Goal: Entertainment & Leisure: Browse casually

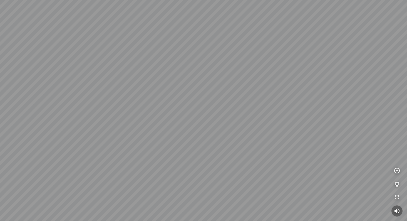
drag, startPoint x: 200, startPoint y: 48, endPoint x: 48, endPoint y: 53, distance: 152.4
click at [53, 53] on div at bounding box center [203, 110] width 407 height 221
drag, startPoint x: 229, startPoint y: 92, endPoint x: 116, endPoint y: 75, distance: 113.5
click at [116, 76] on div at bounding box center [203, 110] width 407 height 221
drag, startPoint x: 186, startPoint y: 87, endPoint x: 60, endPoint y: 114, distance: 128.8
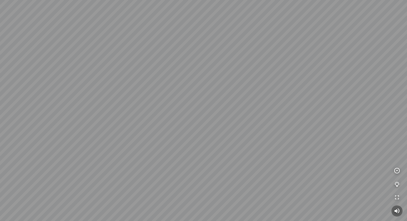
click at [60, 114] on div at bounding box center [203, 110] width 407 height 221
drag, startPoint x: 234, startPoint y: 98, endPoint x: 152, endPoint y: 94, distance: 82.1
click at [172, 94] on div at bounding box center [203, 110] width 407 height 221
drag, startPoint x: 129, startPoint y: 93, endPoint x: 261, endPoint y: 90, distance: 132.3
click at [257, 90] on div at bounding box center [203, 110] width 407 height 221
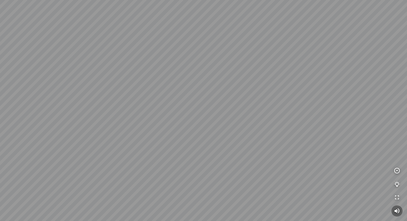
drag, startPoint x: 259, startPoint y: 91, endPoint x: 260, endPoint y: 131, distance: 39.5
click at [260, 130] on div at bounding box center [203, 110] width 407 height 221
drag, startPoint x: 255, startPoint y: 145, endPoint x: 188, endPoint y: 159, distance: 68.8
click at [195, 160] on div at bounding box center [203, 110] width 407 height 221
drag, startPoint x: 179, startPoint y: 154, endPoint x: 218, endPoint y: 132, distance: 45.0
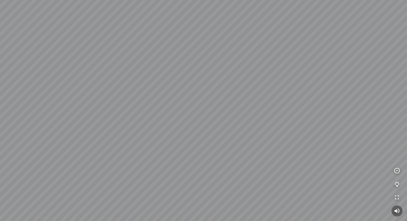
click at [215, 134] on div at bounding box center [203, 110] width 407 height 221
drag, startPoint x: 169, startPoint y: 128, endPoint x: 325, endPoint y: 128, distance: 156.2
click at [313, 128] on div at bounding box center [203, 110] width 407 height 221
drag, startPoint x: 203, startPoint y: 119, endPoint x: 328, endPoint y: 102, distance: 125.4
click at [307, 103] on div at bounding box center [203, 110] width 407 height 221
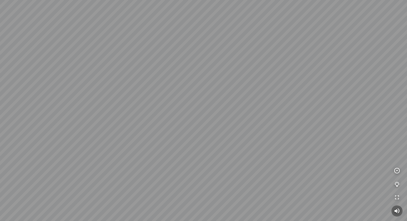
drag, startPoint x: 202, startPoint y: 104, endPoint x: 379, endPoint y: 95, distance: 176.5
click at [340, 95] on div at bounding box center [203, 110] width 407 height 221
drag, startPoint x: 220, startPoint y: 99, endPoint x: 346, endPoint y: 93, distance: 126.3
click at [308, 93] on div at bounding box center [203, 110] width 407 height 221
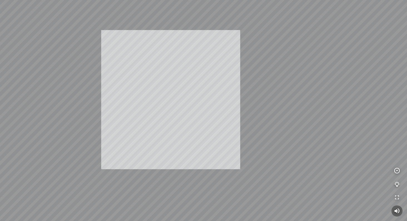
click at [172, 99] on div "INFO: krpano 1.20.8 (build 2020-09-15) INFO: HTML5/Desktop - Microsoft Edge 139…" at bounding box center [203, 110] width 407 height 221
click at [161, 96] on div "INFO: krpano 1.20.8 (build 2020-09-15) INFO: HTML5/Desktop - Microsoft Edge 139…" at bounding box center [203, 110] width 407 height 221
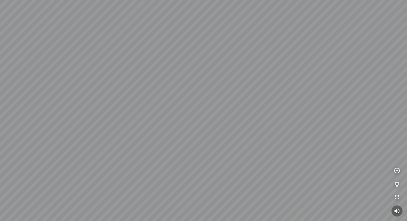
drag, startPoint x: 254, startPoint y: 121, endPoint x: 196, endPoint y: 113, distance: 58.6
click at [208, 115] on div at bounding box center [203, 110] width 407 height 221
drag, startPoint x: 186, startPoint y: 115, endPoint x: 249, endPoint y: 102, distance: 63.8
click at [235, 104] on div at bounding box center [203, 110] width 407 height 221
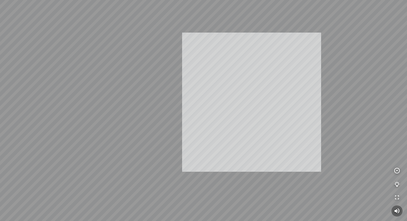
click at [196, 97] on div "INFO: krpano 1.20.8 (build 2020-09-15) INFO: HTML5/Desktop - Microsoft Edge 139…" at bounding box center [203, 110] width 407 height 221
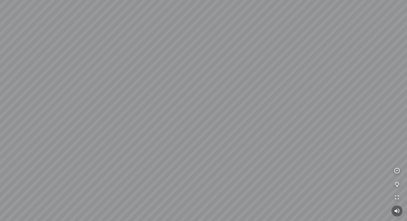
drag, startPoint x: 193, startPoint y: 96, endPoint x: 159, endPoint y: 97, distance: 33.9
click at [159, 97] on div at bounding box center [203, 110] width 407 height 221
drag, startPoint x: 191, startPoint y: 102, endPoint x: 207, endPoint y: 102, distance: 15.6
click at [207, 102] on div at bounding box center [203, 110] width 407 height 221
drag, startPoint x: 193, startPoint y: 62, endPoint x: 134, endPoint y: 56, distance: 59.0
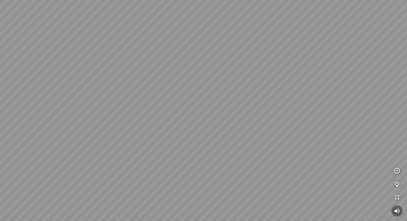
click at [138, 56] on div at bounding box center [203, 110] width 407 height 221
drag, startPoint x: 245, startPoint y: 73, endPoint x: 4, endPoint y: 69, distance: 240.8
click at [8, 69] on div at bounding box center [203, 110] width 407 height 221
drag, startPoint x: 155, startPoint y: 91, endPoint x: 0, endPoint y: 92, distance: 154.8
click at [0, 93] on html "INFO: krpano 1.20.8 (build [DATE]) INFO: HTML5/Desktop - Microsoft Edge 139.0 -…" at bounding box center [203, 110] width 407 height 221
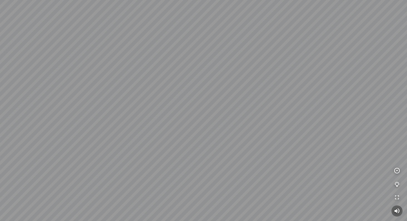
drag, startPoint x: 225, startPoint y: 73, endPoint x: 35, endPoint y: 74, distance: 190.4
click at [46, 76] on div at bounding box center [203, 110] width 407 height 221
drag, startPoint x: 125, startPoint y: 41, endPoint x: 110, endPoint y: 150, distance: 109.2
click at [110, 150] on div at bounding box center [203, 110] width 407 height 221
drag, startPoint x: 110, startPoint y: 148, endPoint x: 86, endPoint y: 86, distance: 66.4
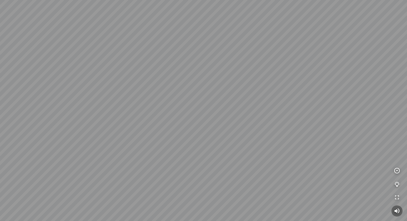
click at [86, 86] on div at bounding box center [203, 110] width 407 height 221
drag, startPoint x: 104, startPoint y: 98, endPoint x: 230, endPoint y: 86, distance: 126.5
click at [206, 87] on div at bounding box center [203, 110] width 407 height 221
drag, startPoint x: 230, startPoint y: 86, endPoint x: 18, endPoint y: 70, distance: 213.0
click at [31, 71] on div at bounding box center [203, 110] width 407 height 221
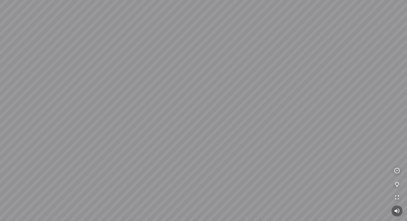
drag, startPoint x: 189, startPoint y: 86, endPoint x: 246, endPoint y: 109, distance: 61.2
click at [225, 111] on div at bounding box center [203, 110] width 407 height 221
drag, startPoint x: 223, startPoint y: 90, endPoint x: 189, endPoint y: 85, distance: 34.2
click at [190, 86] on div at bounding box center [203, 110] width 407 height 221
click at [185, 85] on div at bounding box center [203, 110] width 407 height 221
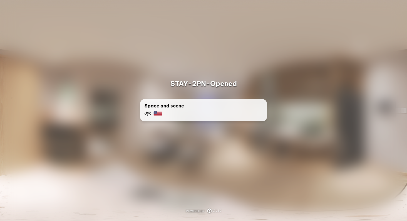
click at [221, 113] on div "Space and scene" at bounding box center [204, 109] width 118 height 14
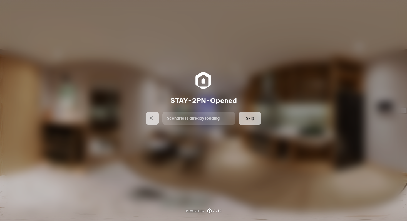
click at [250, 112] on button "Skip" at bounding box center [249, 117] width 23 height 13
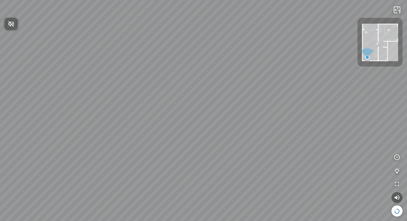
click at [14, 25] on span "Press to turn on the sound" at bounding box center [14, 23] width 0 height 7
drag, startPoint x: 167, startPoint y: 121, endPoint x: 139, endPoint y: 54, distance: 72.2
click at [139, 54] on div at bounding box center [203, 110] width 407 height 221
drag, startPoint x: 206, startPoint y: 71, endPoint x: 52, endPoint y: 71, distance: 153.7
click at [61, 71] on div at bounding box center [203, 110] width 407 height 221
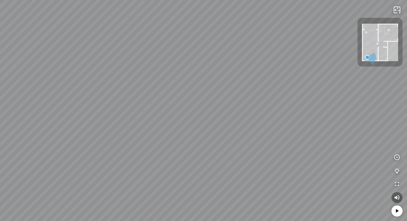
drag, startPoint x: 120, startPoint y: 93, endPoint x: 182, endPoint y: 115, distance: 65.8
click at [179, 116] on div at bounding box center [203, 110] width 407 height 221
drag, startPoint x: 180, startPoint y: 116, endPoint x: 276, endPoint y: 80, distance: 102.2
click at [248, 88] on div at bounding box center [203, 110] width 407 height 221
drag, startPoint x: 140, startPoint y: 79, endPoint x: 277, endPoint y: 76, distance: 136.2
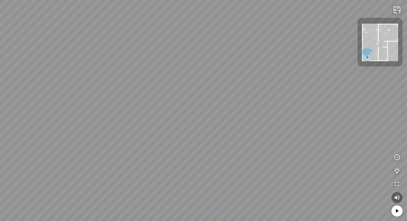
click at [273, 75] on div at bounding box center [203, 110] width 407 height 221
drag, startPoint x: 217, startPoint y: 86, endPoint x: 95, endPoint y: 103, distance: 123.0
click at [106, 104] on div at bounding box center [203, 110] width 407 height 221
drag, startPoint x: 187, startPoint y: 94, endPoint x: 95, endPoint y: 101, distance: 92.9
click at [96, 102] on div at bounding box center [203, 110] width 407 height 221
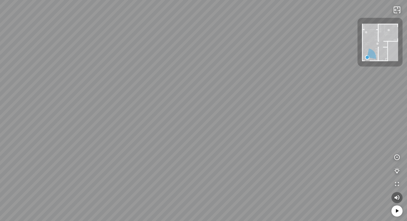
drag, startPoint x: 259, startPoint y: 101, endPoint x: 24, endPoint y: 96, distance: 235.8
click at [63, 98] on div at bounding box center [203, 110] width 407 height 221
drag, startPoint x: 202, startPoint y: 109, endPoint x: 8, endPoint y: 96, distance: 193.7
click at [24, 97] on div at bounding box center [203, 110] width 407 height 221
drag, startPoint x: 138, startPoint y: 101, endPoint x: 6, endPoint y: 105, distance: 132.1
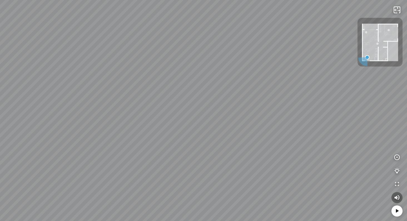
click at [8, 105] on div at bounding box center [203, 110] width 407 height 221
drag, startPoint x: 133, startPoint y: 92, endPoint x: 166, endPoint y: 87, distance: 33.1
click at [166, 87] on div at bounding box center [203, 110] width 407 height 221
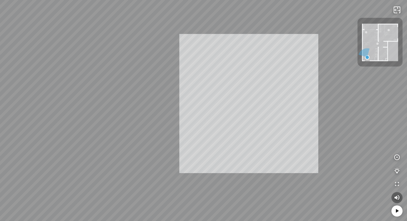
click at [317, 99] on div "INFO: krpano 1.20.8 (build [DATE]) INFO: HTML5/Desktop - Microsoft Edge 139.0 -…" at bounding box center [203, 110] width 407 height 221
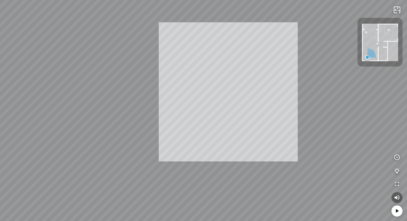
click at [256, 91] on div "INFO: krpano 1.20.8 (build [DATE]) INFO: HTML5/Desktop - Microsoft Edge 139.0 -…" at bounding box center [203, 110] width 407 height 221
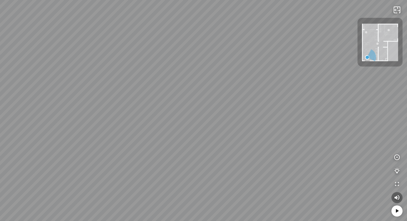
click at [366, 32] on div at bounding box center [366, 32] width 2 height 2
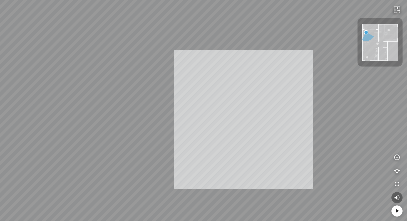
click at [256, 117] on div "INFO: krpano 1.20.8 (build [DATE]) INFO: HTML5/Desktop - Microsoft Edge 139.0 -…" at bounding box center [203, 110] width 407 height 221
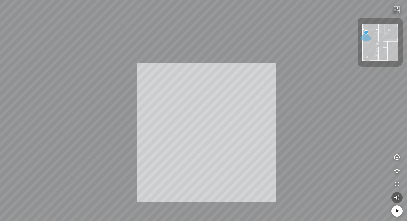
click at [216, 133] on div "INFO: krpano 1.20.8 (build [DATE]) INFO: HTML5/Desktop - Microsoft Edge 139.0 -…" at bounding box center [203, 110] width 407 height 221
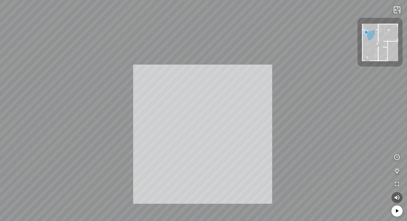
click at [202, 131] on div "INFO: krpano 1.20.8 (build [DATE]) INFO: HTML5/Desktop - Microsoft Edge 139.0 -…" at bounding box center [203, 110] width 407 height 221
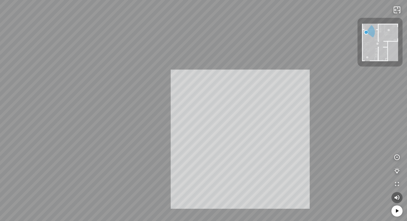
click at [233, 148] on div "INFO: krpano 1.20.8 (build [DATE]) INFO: HTML5/Desktop - Microsoft Edge 139.0 -…" at bounding box center [203, 110] width 407 height 221
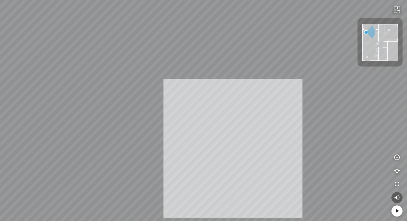
click at [277, 155] on div "INFO: krpano 1.20.8 (build [DATE]) INFO: HTML5/Desktop - Microsoft Edge 139.0 -…" at bounding box center [203, 110] width 407 height 221
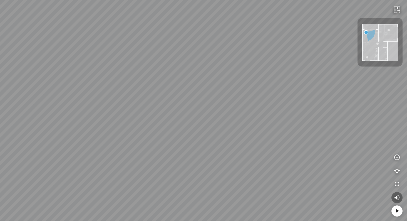
drag, startPoint x: 260, startPoint y: 153, endPoint x: 282, endPoint y: 153, distance: 22.0
click at [282, 153] on div at bounding box center [203, 110] width 407 height 221
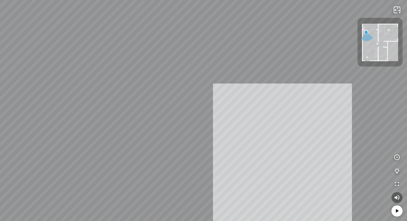
click at [292, 137] on div "INFO: krpano 1.20.8 (build [DATE]) INFO: HTML5/Desktop - Microsoft Edge 139.0 -…" at bounding box center [203, 110] width 407 height 221
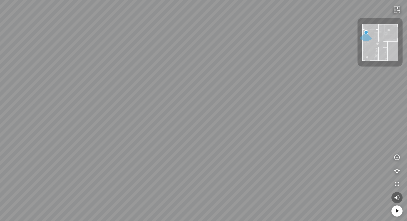
drag, startPoint x: 237, startPoint y: 102, endPoint x: 269, endPoint y: 145, distance: 53.6
click at [269, 145] on div at bounding box center [203, 110] width 407 height 221
drag, startPoint x: 243, startPoint y: 111, endPoint x: 220, endPoint y: 86, distance: 34.6
click at [220, 86] on div at bounding box center [203, 110] width 407 height 221
drag, startPoint x: 219, startPoint y: 96, endPoint x: 0, endPoint y: 75, distance: 220.4
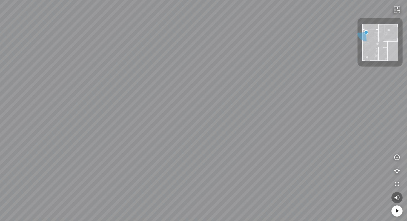
click at [15, 76] on div at bounding box center [203, 110] width 407 height 221
drag, startPoint x: 0, startPoint y: 75, endPoint x: 207, endPoint y: 76, distance: 207.1
click at [201, 76] on div at bounding box center [203, 110] width 407 height 221
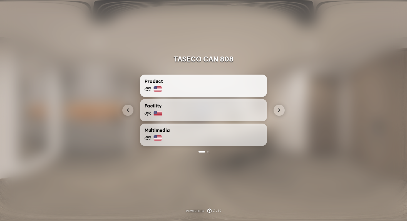
click at [243, 89] on div "Product" at bounding box center [204, 85] width 118 height 14
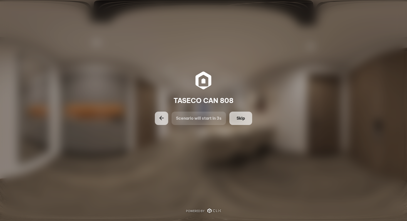
click at [240, 121] on button "Skip" at bounding box center [240, 117] width 23 height 13
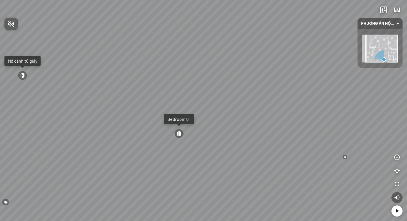
drag, startPoint x: 281, startPoint y: 125, endPoint x: 135, endPoint y: 63, distance: 158.8
click at [147, 68] on div at bounding box center [203, 110] width 407 height 221
drag, startPoint x: 262, startPoint y: 92, endPoint x: 80, endPoint y: 49, distance: 187.2
click at [91, 51] on div "Kệ TV Tủ Giày Vật liệu PET màu xám ghi Bedroom 01 Bathroom Mở cánh tủ giầy" at bounding box center [203, 110] width 407 height 221
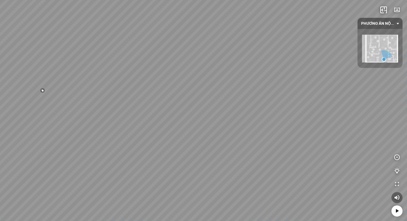
drag, startPoint x: 105, startPoint y: 55, endPoint x: 214, endPoint y: 55, distance: 109.5
click at [198, 56] on div "Kệ TV Tủ Giày Vật liệu PET màu xám ghi Bedroom 01 Bathroom Mở cánh tủ giầy" at bounding box center [203, 110] width 407 height 221
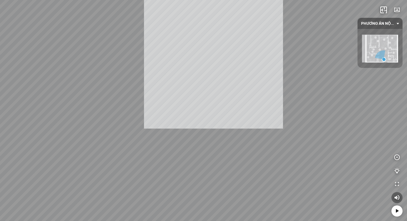
click at [226, 78] on div "Kệ TV Tủ Giày Vật liệu PET màu xám ghi Bedroom 01 Bathroom Mở cánh tủ giầy INFO…" at bounding box center [203, 110] width 407 height 221
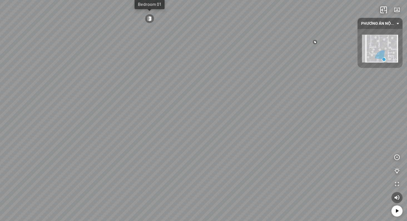
drag, startPoint x: 261, startPoint y: 75, endPoint x: 287, endPoint y: 76, distance: 25.6
click at [287, 76] on div "Kệ TV Tủ Giày Vật liệu PET màu xám ghi Bedroom 01 Bathroom Mở cánh tủ giầy" at bounding box center [203, 110] width 407 height 221
click at [384, 9] on icon "button" at bounding box center [383, 10] width 7 height 7
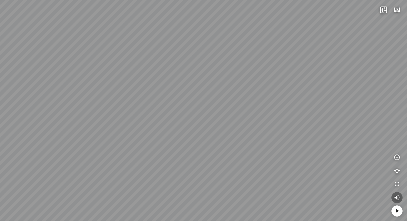
drag, startPoint x: 315, startPoint y: 72, endPoint x: 192, endPoint y: 72, distance: 123.1
click at [195, 72] on div "Kệ TV Tủ Giày Vật liệu PET màu xám ghi Bedroom 01 Bathroom Mở cánh tủ giầy" at bounding box center [203, 110] width 407 height 221
click at [379, 11] on button "button" at bounding box center [383, 9] width 11 height 11
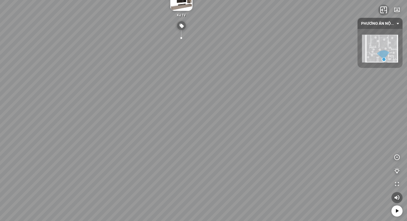
click at [398, 25] on span "PHƯƠNG ÁN NỘI THẤT" at bounding box center [380, 23] width 38 height 11
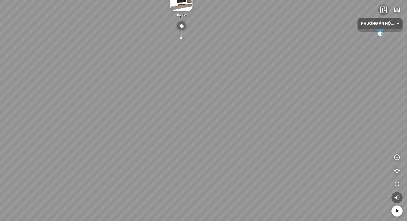
click at [394, 21] on span "PHƯƠNG ÁN NỘI THẤT" at bounding box center [380, 23] width 38 height 11
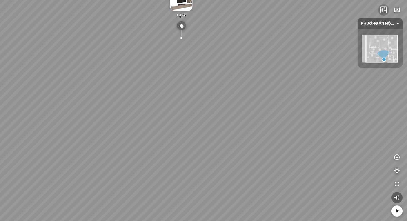
click at [384, 13] on button "button" at bounding box center [383, 9] width 11 height 11
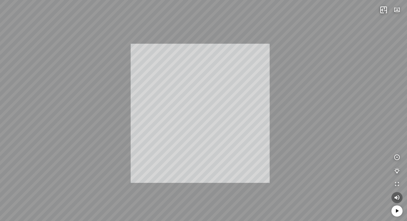
click at [197, 111] on div "Kệ TV Tủ Giày Vật liệu PET màu xám ghi Bedroom 01 Bathroom Mở cánh tủ giầy INFO…" at bounding box center [203, 110] width 407 height 221
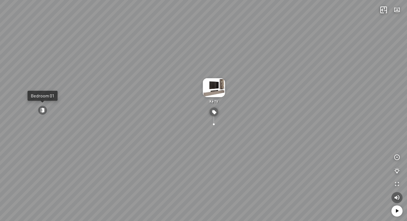
click at [179, 164] on div "Kệ TV Tủ Giày Vật liệu PET màu xám ghi Bedroom 01 Bathroom Mở cánh tủ giầy" at bounding box center [203, 110] width 407 height 221
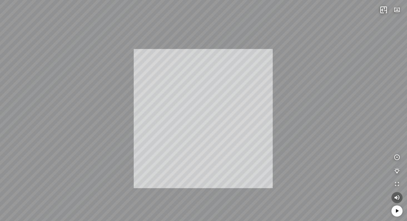
click at [231, 123] on div "Tủ Bếp Vật liệu Laminate vân gỗ sồi Bedroom 02 Master Bedroom Mở cánh tủ INFO: …" at bounding box center [203, 110] width 407 height 221
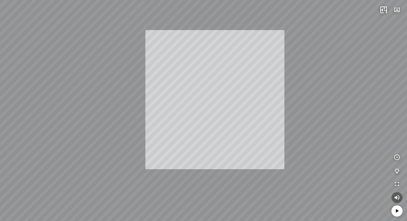
click at [232, 100] on div "Tủ Bếp Vật liệu Laminate vân gỗ sồi Bedroom 02 Master Bedroom Mở cánh tủ INFO: …" at bounding box center [203, 110] width 407 height 221
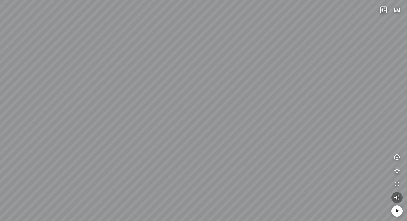
drag, startPoint x: 223, startPoint y: 82, endPoint x: 114, endPoint y: 110, distance: 112.8
click at [120, 111] on div "Tủ Bếp Vật liệu Laminate vân gỗ sồi Bedroom 02 Master Bedroom Mở cánh tủ" at bounding box center [203, 110] width 407 height 221
drag, startPoint x: 201, startPoint y: 120, endPoint x: 44, endPoint y: 105, distance: 158.1
click at [51, 105] on div "Tủ Bếp Vật liệu Laminate vân gỗ sồi Bedroom 02 Master Bedroom Mở cánh tủ" at bounding box center [203, 110] width 407 height 221
drag, startPoint x: 44, startPoint y: 104, endPoint x: 248, endPoint y: 80, distance: 205.4
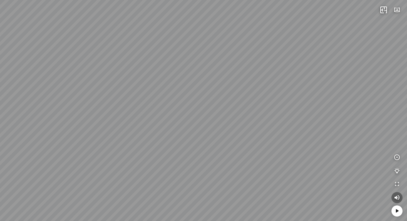
click at [243, 80] on div "Tủ Bếp Vật liệu Laminate vân gỗ sồi Bedroom 02 Master Bedroom Mở cánh tủ" at bounding box center [203, 110] width 407 height 221
drag, startPoint x: 138, startPoint y: 87, endPoint x: 245, endPoint y: 80, distance: 107.3
click at [232, 81] on div "Tủ Bếp Vật liệu Laminate vân gỗ sồi Bedroom 02 Master Bedroom Mở cánh tủ" at bounding box center [203, 110] width 407 height 221
drag, startPoint x: 247, startPoint y: 72, endPoint x: 238, endPoint y: 147, distance: 75.9
click at [240, 148] on div "Tủ Bếp Vật liệu Laminate vân gỗ sồi Bedroom 02 Master Bedroom Mở cánh tủ" at bounding box center [203, 110] width 407 height 221
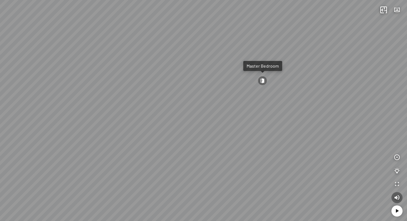
drag, startPoint x: 227, startPoint y: 136, endPoint x: 151, endPoint y: 131, distance: 76.1
click at [153, 131] on div "Tủ Bếp Vật liệu Laminate vân gỗ sồi Bedroom 02 Master Bedroom Mở cánh tủ" at bounding box center [203, 110] width 407 height 221
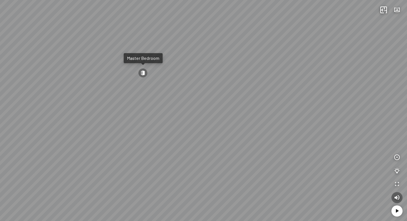
click at [146, 73] on div at bounding box center [142, 72] width 9 height 9
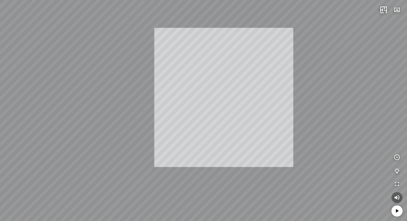
click at [224, 86] on div "Livingroom Bathroom Mở cánh tủ áo Mở cánh tủ đầu giường INFO: krpano 1.20.8 (bu…" at bounding box center [203, 110] width 407 height 221
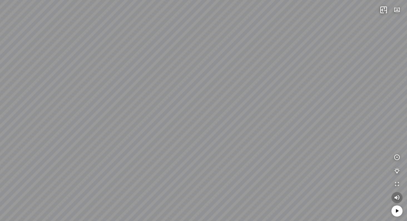
click at [396, 198] on icon "button" at bounding box center [397, 197] width 7 height 7
drag, startPoint x: 207, startPoint y: 91, endPoint x: 96, endPoint y: 104, distance: 111.6
click at [96, 104] on div "Livingroom Bathroom Mở cánh tủ áo Mở cánh tủ đầu giường" at bounding box center [203, 110] width 407 height 221
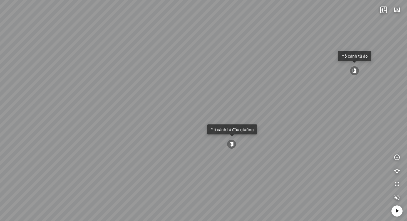
drag, startPoint x: 96, startPoint y: 104, endPoint x: 192, endPoint y: 87, distance: 97.5
click at [172, 91] on div "Livingroom Bathroom Mở cánh tủ áo Mở cánh tủ đầu giường" at bounding box center [203, 110] width 407 height 221
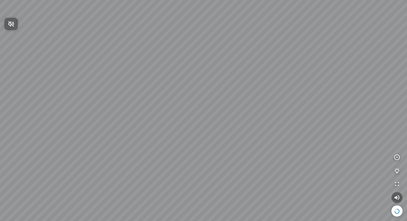
click at [11, 23] on icon "button" at bounding box center [11, 24] width 7 height 7
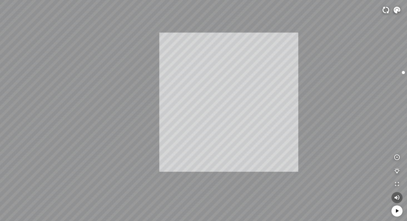
click at [161, 97] on div "INFO: krpano 1.20.8 (build [DATE]) INFO: HTML5/Desktop - Microsoft Edge 139.0 -…" at bounding box center [203, 110] width 407 height 221
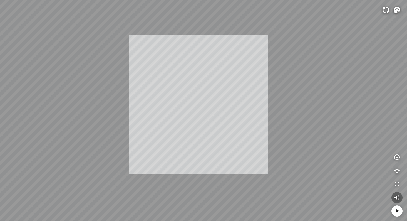
click at [205, 107] on div "INFO: krpano 1.20.8 (build [DATE]) INFO: HTML5/Desktop - Microsoft Edge 139.0 -…" at bounding box center [203, 110] width 407 height 221
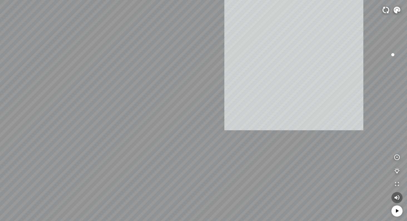
click at [244, 49] on div "INFO: krpano 1.20.8 (build [DATE]) INFO: HTML5/Desktop - Microsoft Edge 139.0 -…" at bounding box center [203, 110] width 407 height 221
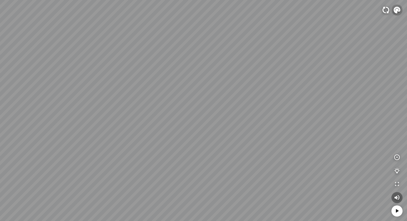
click at [395, 10] on img at bounding box center [397, 10] width 7 height 7
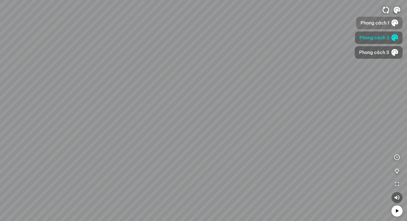
click at [378, 23] on span "Phong cách 1" at bounding box center [375, 22] width 29 height 7
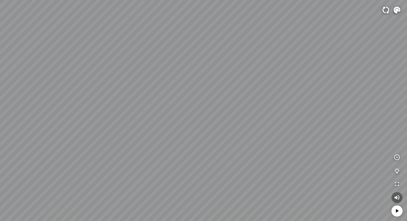
drag, startPoint x: 168, startPoint y: 76, endPoint x: 269, endPoint y: 76, distance: 101.5
click at [263, 77] on div at bounding box center [203, 110] width 407 height 221
drag, startPoint x: 190, startPoint y: 80, endPoint x: 297, endPoint y: 78, distance: 107.6
click at [296, 78] on div at bounding box center [203, 110] width 407 height 221
drag, startPoint x: 241, startPoint y: 83, endPoint x: 334, endPoint y: 92, distance: 93.3
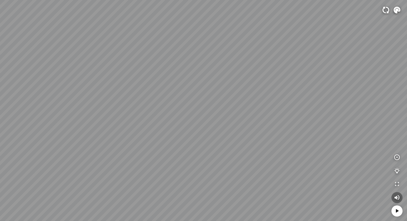
click at [328, 91] on div at bounding box center [203, 110] width 407 height 221
drag, startPoint x: 314, startPoint y: 90, endPoint x: 146, endPoint y: 86, distance: 167.9
click at [149, 86] on div at bounding box center [203, 110] width 407 height 221
drag, startPoint x: 149, startPoint y: 89, endPoint x: 180, endPoint y: 127, distance: 49.6
click at [175, 137] on div at bounding box center [203, 110] width 407 height 221
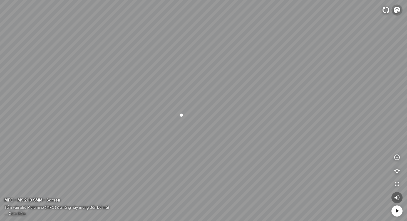
click at [396, 9] on img at bounding box center [397, 10] width 7 height 7
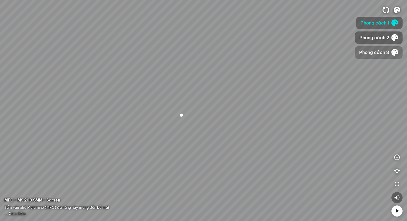
click at [376, 51] on span "Phong cách 3" at bounding box center [374, 52] width 30 height 7
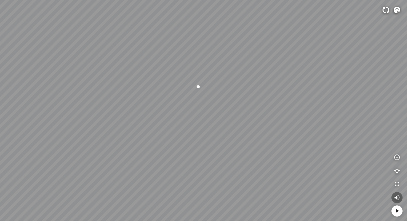
drag, startPoint x: 277, startPoint y: 97, endPoint x: 305, endPoint y: 54, distance: 51.9
click at [297, 62] on div "MFC - MS 203 SMM - Sarsen MFC - MS 203 SMM - Sarsen MFC - MS 203 SMM - Sarsen" at bounding box center [203, 110] width 407 height 221
click at [397, 8] on img at bounding box center [397, 10] width 7 height 7
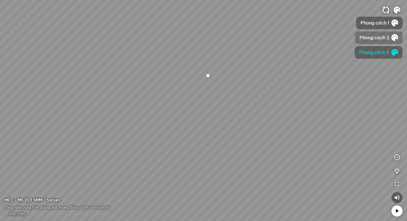
click at [375, 39] on span "Phong cách 2" at bounding box center [374, 37] width 30 height 7
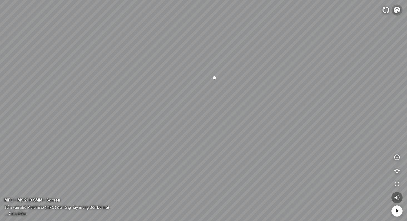
click at [397, 8] on img at bounding box center [397, 10] width 7 height 7
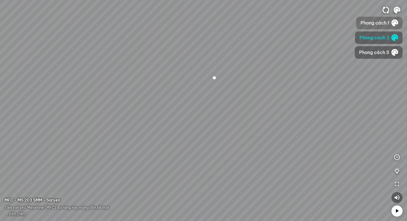
click at [384, 22] on span "Phong cách 1" at bounding box center [375, 22] width 29 height 7
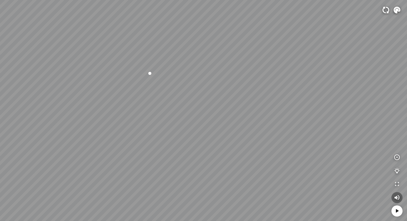
drag, startPoint x: 291, startPoint y: 76, endPoint x: 98, endPoint y: 82, distance: 193.8
click at [143, 83] on div at bounding box center [203, 110] width 407 height 221
drag, startPoint x: 98, startPoint y: 81, endPoint x: 28, endPoint y: 72, distance: 69.9
click at [30, 72] on div at bounding box center [203, 110] width 407 height 221
drag, startPoint x: 193, startPoint y: 83, endPoint x: 58, endPoint y: 69, distance: 135.8
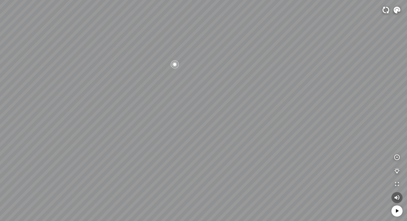
click at [79, 72] on div at bounding box center [203, 110] width 407 height 221
drag, startPoint x: 136, startPoint y: 73, endPoint x: 41, endPoint y: 66, distance: 95.6
click at [74, 68] on div at bounding box center [203, 110] width 407 height 221
drag, startPoint x: 170, startPoint y: 79, endPoint x: 24, endPoint y: 71, distance: 145.9
click at [84, 73] on div at bounding box center [203, 110] width 407 height 221
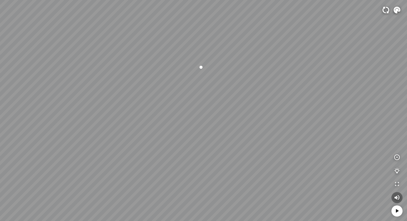
drag, startPoint x: 160, startPoint y: 79, endPoint x: 158, endPoint y: 123, distance: 44.2
click at [158, 123] on div at bounding box center [203, 110] width 407 height 221
drag, startPoint x: 158, startPoint y: 120, endPoint x: 160, endPoint y: 123, distance: 3.3
click at [160, 123] on div at bounding box center [203, 110] width 407 height 221
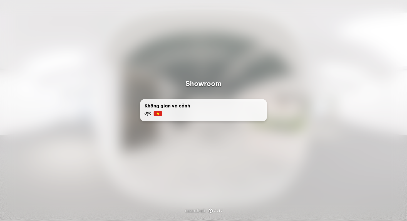
click at [228, 111] on div "Không gian và cảnh" at bounding box center [204, 109] width 118 height 14
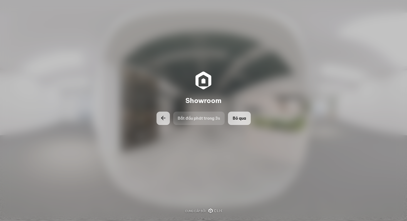
click at [240, 122] on button "Bỏ qua" at bounding box center [239, 117] width 23 height 13
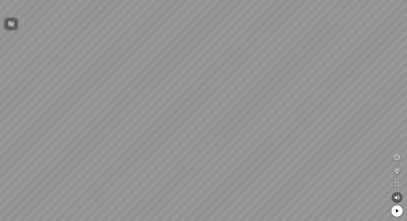
drag, startPoint x: 261, startPoint y: 106, endPoint x: 305, endPoint y: 112, distance: 44.4
click at [305, 112] on div at bounding box center [203, 110] width 407 height 221
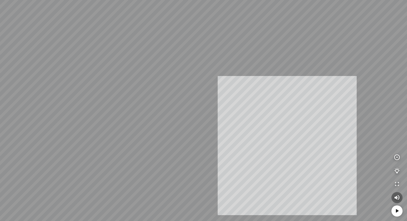
click at [260, 141] on div "INFO: krpano 1.20.8 (build [DATE]) INFO: HTML5/Desktop - Microsoft Edge 139.0 -…" at bounding box center [203, 110] width 407 height 221
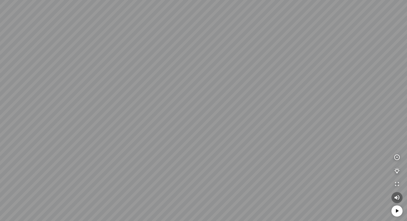
drag, startPoint x: 239, startPoint y: 125, endPoint x: 280, endPoint y: 127, distance: 41.4
click at [274, 126] on div at bounding box center [203, 110] width 407 height 221
drag, startPoint x: 129, startPoint y: 118, endPoint x: 221, endPoint y: 86, distance: 97.3
click at [193, 87] on div at bounding box center [203, 110] width 407 height 221
drag, startPoint x: 205, startPoint y: 87, endPoint x: 291, endPoint y: 122, distance: 93.6
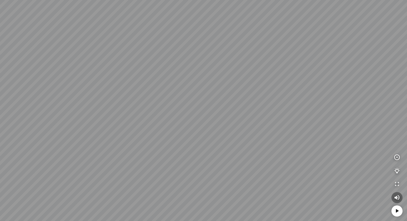
click at [287, 121] on div at bounding box center [203, 110] width 407 height 221
drag, startPoint x: 204, startPoint y: 115, endPoint x: 340, endPoint y: 102, distance: 137.1
click at [309, 104] on div at bounding box center [203, 110] width 407 height 221
drag, startPoint x: 228, startPoint y: 103, endPoint x: 331, endPoint y: 101, distance: 102.9
click at [324, 102] on div at bounding box center [203, 110] width 407 height 221
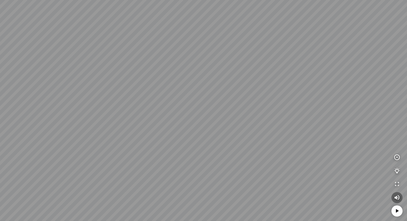
drag, startPoint x: 293, startPoint y: 101, endPoint x: 128, endPoint y: 101, distance: 165.4
click at [138, 103] on div at bounding box center [203, 110] width 407 height 221
drag, startPoint x: 258, startPoint y: 121, endPoint x: 129, endPoint y: 116, distance: 129.3
click at [135, 117] on div at bounding box center [203, 110] width 407 height 221
click at [225, 112] on div at bounding box center [203, 110] width 407 height 221
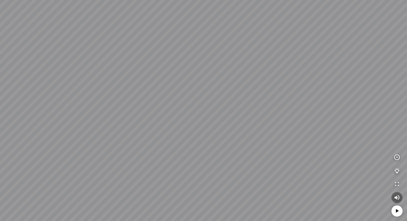
drag, startPoint x: 263, startPoint y: 89, endPoint x: 102, endPoint y: 69, distance: 161.7
click at [131, 71] on div at bounding box center [203, 110] width 407 height 221
drag, startPoint x: 215, startPoint y: 83, endPoint x: 55, endPoint y: 78, distance: 160.7
click at [64, 78] on div at bounding box center [203, 110] width 407 height 221
drag, startPoint x: 122, startPoint y: 87, endPoint x: 222, endPoint y: 79, distance: 100.4
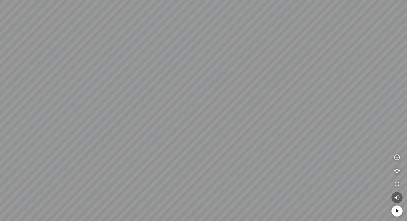
click at [222, 79] on div at bounding box center [203, 110] width 407 height 221
drag, startPoint x: 155, startPoint y: 76, endPoint x: 225, endPoint y: 79, distance: 70.1
click at [225, 79] on div at bounding box center [203, 110] width 407 height 221
drag, startPoint x: 194, startPoint y: 81, endPoint x: 167, endPoint y: 115, distance: 43.3
click at [167, 115] on div at bounding box center [203, 110] width 407 height 221
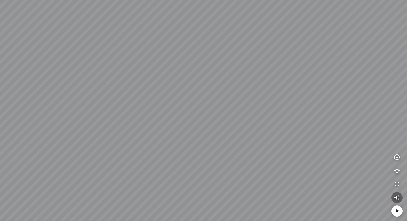
drag, startPoint x: 208, startPoint y: 97, endPoint x: 24, endPoint y: 86, distance: 184.6
click at [34, 87] on div at bounding box center [203, 110] width 407 height 221
click at [157, 147] on div at bounding box center [203, 110] width 407 height 221
drag, startPoint x: 55, startPoint y: 102, endPoint x: 211, endPoint y: 96, distance: 155.5
click at [172, 98] on div at bounding box center [203, 110] width 407 height 221
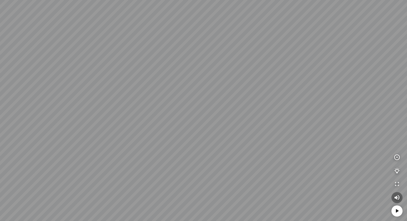
drag, startPoint x: 165, startPoint y: 102, endPoint x: 253, endPoint y: 96, distance: 88.1
click at [253, 96] on div at bounding box center [203, 110] width 407 height 221
drag, startPoint x: 180, startPoint y: 102, endPoint x: 135, endPoint y: 114, distance: 45.9
click at [143, 115] on div at bounding box center [203, 110] width 407 height 221
drag, startPoint x: 133, startPoint y: 115, endPoint x: 179, endPoint y: 116, distance: 45.3
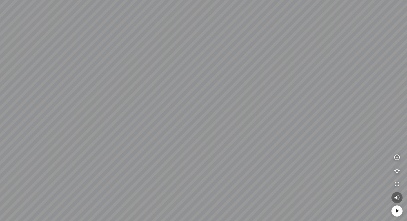
click at [174, 117] on div at bounding box center [203, 110] width 407 height 221
drag, startPoint x: 148, startPoint y: 116, endPoint x: 227, endPoint y: 97, distance: 81.3
click at [223, 98] on div at bounding box center [203, 110] width 407 height 221
drag, startPoint x: 165, startPoint y: 99, endPoint x: 232, endPoint y: 135, distance: 75.2
click at [232, 135] on div at bounding box center [203, 110] width 407 height 221
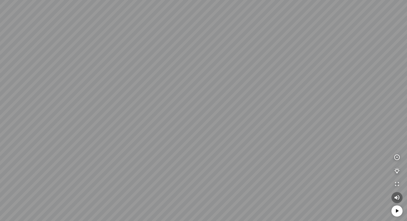
drag, startPoint x: 88, startPoint y: 194, endPoint x: 103, endPoint y: 192, distance: 15.9
click at [89, 194] on div at bounding box center [203, 110] width 407 height 221
drag, startPoint x: 232, startPoint y: 132, endPoint x: 51, endPoint y: 108, distance: 182.8
click at [54, 108] on div at bounding box center [203, 110] width 407 height 221
drag, startPoint x: 126, startPoint y: 120, endPoint x: 61, endPoint y: 126, distance: 66.0
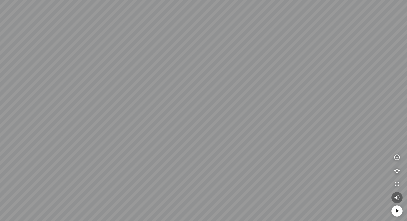
click at [61, 126] on div at bounding box center [203, 110] width 407 height 221
click at [194, 131] on div at bounding box center [203, 110] width 407 height 221
drag, startPoint x: 184, startPoint y: 123, endPoint x: 80, endPoint y: 82, distance: 111.6
click at [81, 82] on div at bounding box center [203, 110] width 407 height 221
drag, startPoint x: 76, startPoint y: 81, endPoint x: 183, endPoint y: 90, distance: 107.7
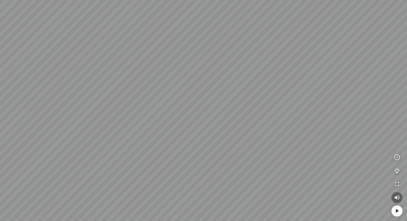
click at [178, 90] on div at bounding box center [203, 110] width 407 height 221
drag, startPoint x: 84, startPoint y: 83, endPoint x: 185, endPoint y: 85, distance: 101.7
click at [185, 85] on div at bounding box center [203, 110] width 407 height 221
drag, startPoint x: 162, startPoint y: 87, endPoint x: 34, endPoint y: 81, distance: 127.7
click at [36, 81] on div at bounding box center [203, 110] width 407 height 221
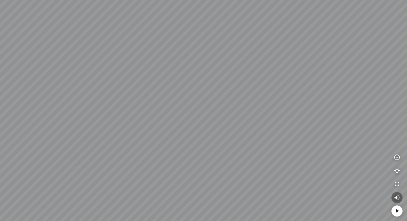
drag, startPoint x: 167, startPoint y: 93, endPoint x: 1, endPoint y: 96, distance: 166.5
click at [32, 97] on div at bounding box center [203, 110] width 407 height 221
click at [163, 145] on div at bounding box center [203, 110] width 407 height 221
drag, startPoint x: 98, startPoint y: 118, endPoint x: 260, endPoint y: 109, distance: 162.0
click at [243, 110] on div at bounding box center [203, 110] width 407 height 221
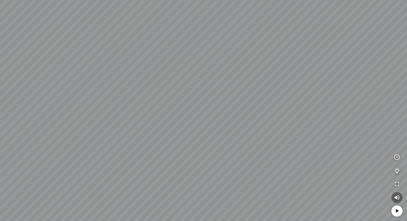
drag, startPoint x: 184, startPoint y: 112, endPoint x: 321, endPoint y: 81, distance: 140.5
click at [320, 82] on div at bounding box center [203, 110] width 407 height 221
drag, startPoint x: 129, startPoint y: 119, endPoint x: 302, endPoint y: 108, distance: 173.8
click at [290, 108] on div at bounding box center [203, 110] width 407 height 221
click at [165, 85] on div at bounding box center [203, 110] width 407 height 221
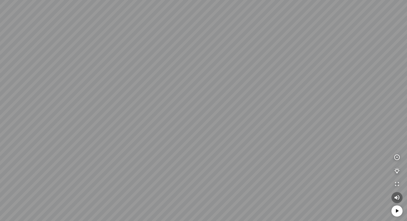
click at [190, 176] on div at bounding box center [203, 110] width 407 height 221
drag
click at [48, 114] on div at bounding box center [203, 110] width 407 height 221
click at [50, 124] on div at bounding box center [203, 110] width 407 height 221
click at [128, 106] on div at bounding box center [203, 110] width 407 height 221
